Goal: Check status: Check status

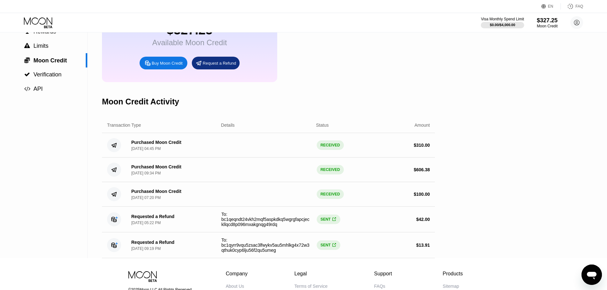
scroll to position [64, 0]
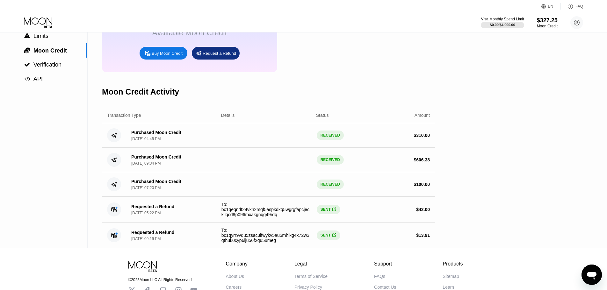
click at [511, 116] on div "Settings  Profile  Rewards  Limits  Moon Credit  Verification  API Moon C…" at bounding box center [303, 109] width 607 height 280
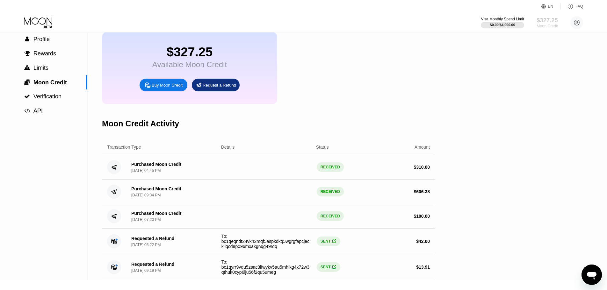
click at [551, 18] on div "$327.25" at bounding box center [547, 20] width 21 height 7
click at [549, 19] on div "$327.25" at bounding box center [547, 20] width 21 height 7
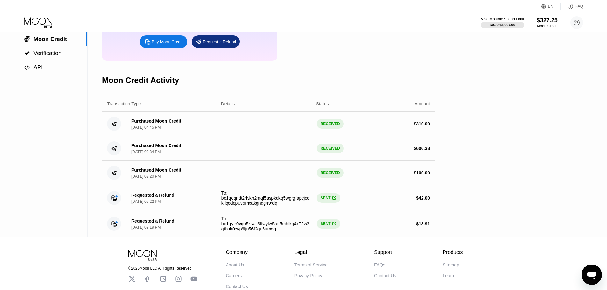
scroll to position [64, 0]
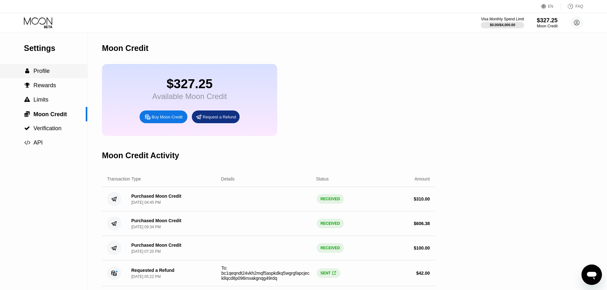
click at [47, 74] on span "Profile" at bounding box center [41, 71] width 16 height 6
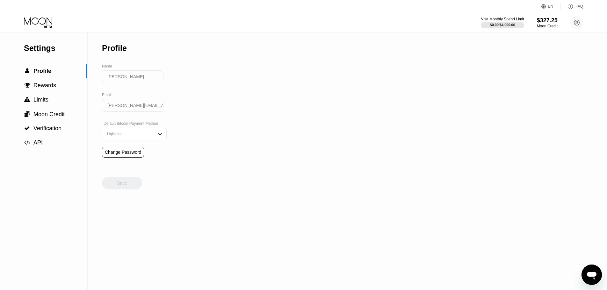
click at [41, 49] on div "Settings" at bounding box center [55, 48] width 63 height 9
click at [47, 26] on icon at bounding box center [39, 22] width 30 height 11
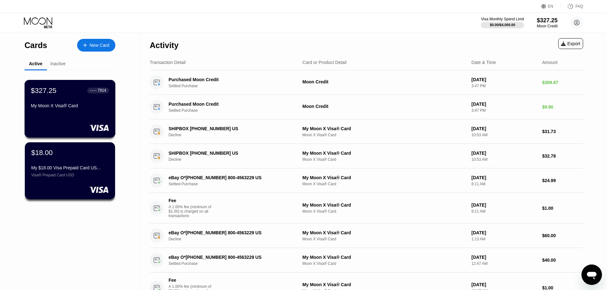
click at [94, 121] on div "$327.25 ● ● ● ● 7914 My Moon X Visa® Card" at bounding box center [70, 109] width 91 height 58
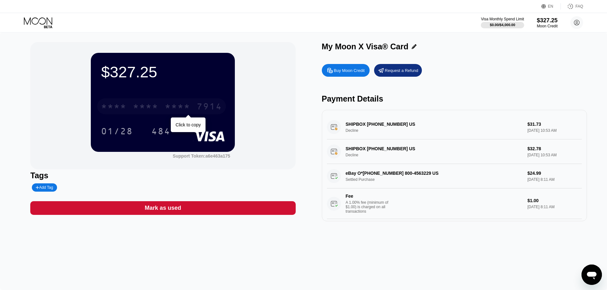
click at [188, 109] on div "* * * *" at bounding box center [178, 107] width 26 height 10
click at [194, 104] on div "4513 6500 2224 7914" at bounding box center [161, 107] width 129 height 16
